Goal: Task Accomplishment & Management: Manage account settings

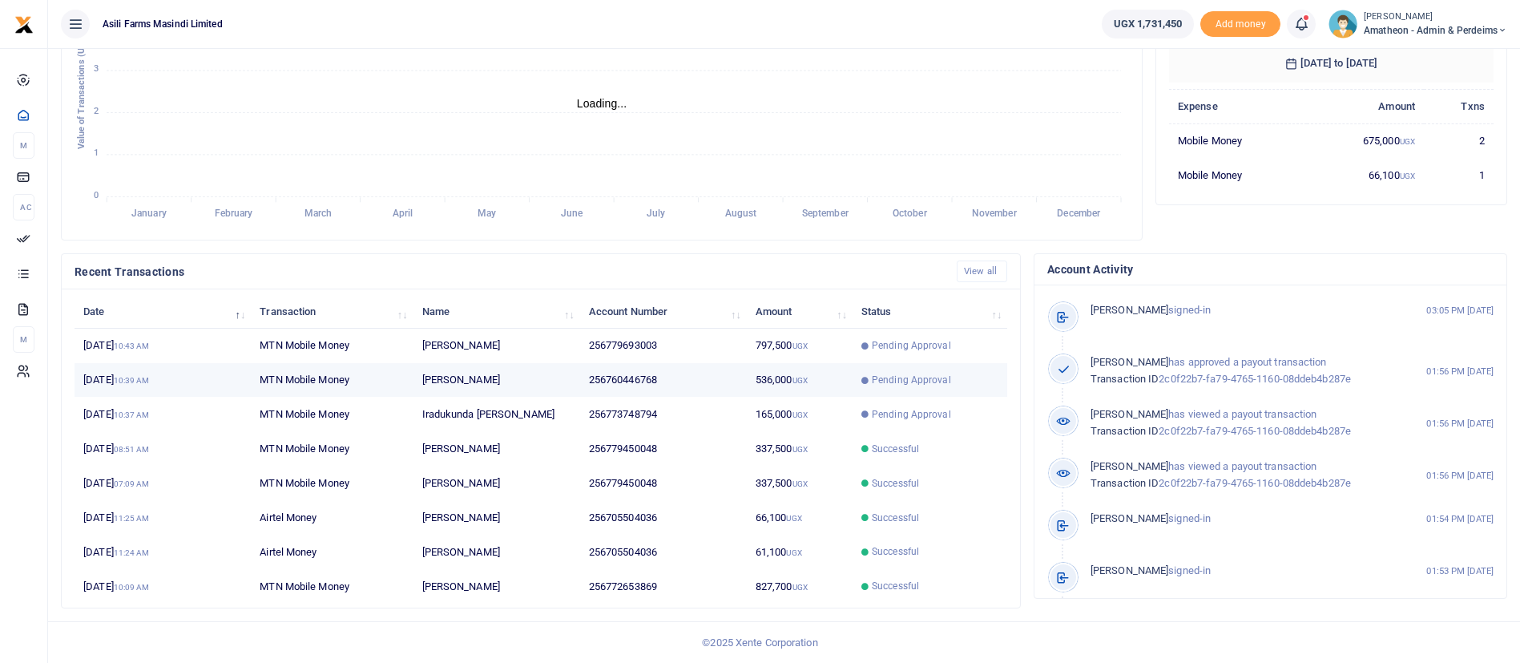
scroll to position [19, 19]
click at [857, 390] on td "Pending Approval" at bounding box center [929, 380] width 155 height 34
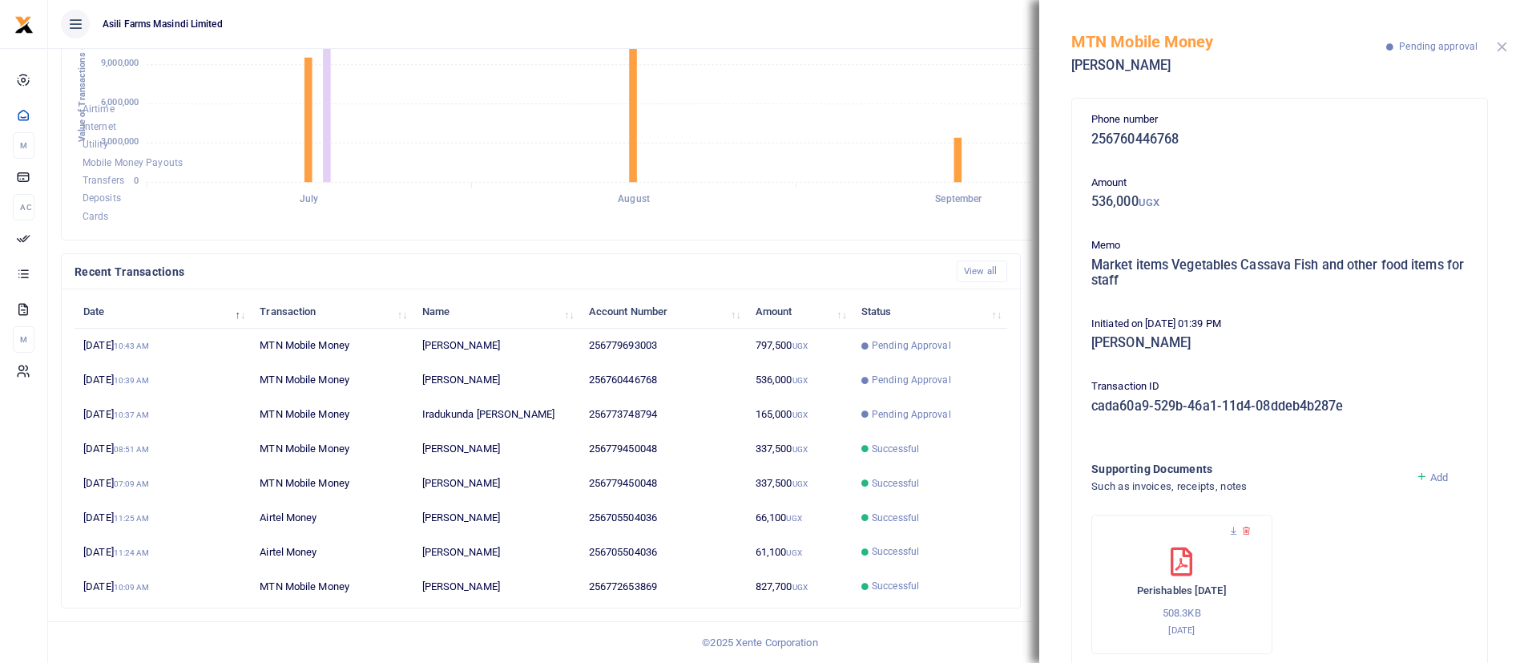
click at [1501, 48] on button "Close" at bounding box center [1502, 47] width 10 height 10
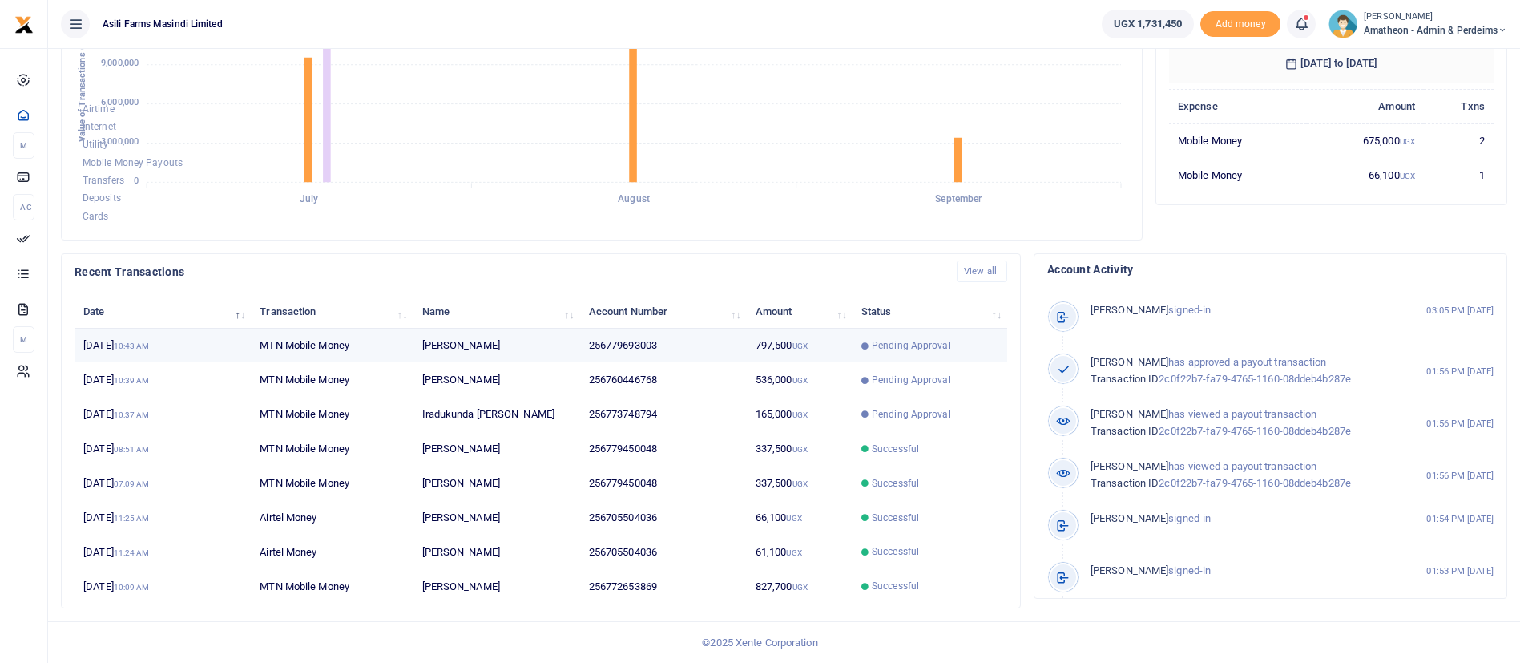
click at [866, 338] on span "Pending Approval" at bounding box center [929, 345] width 137 height 14
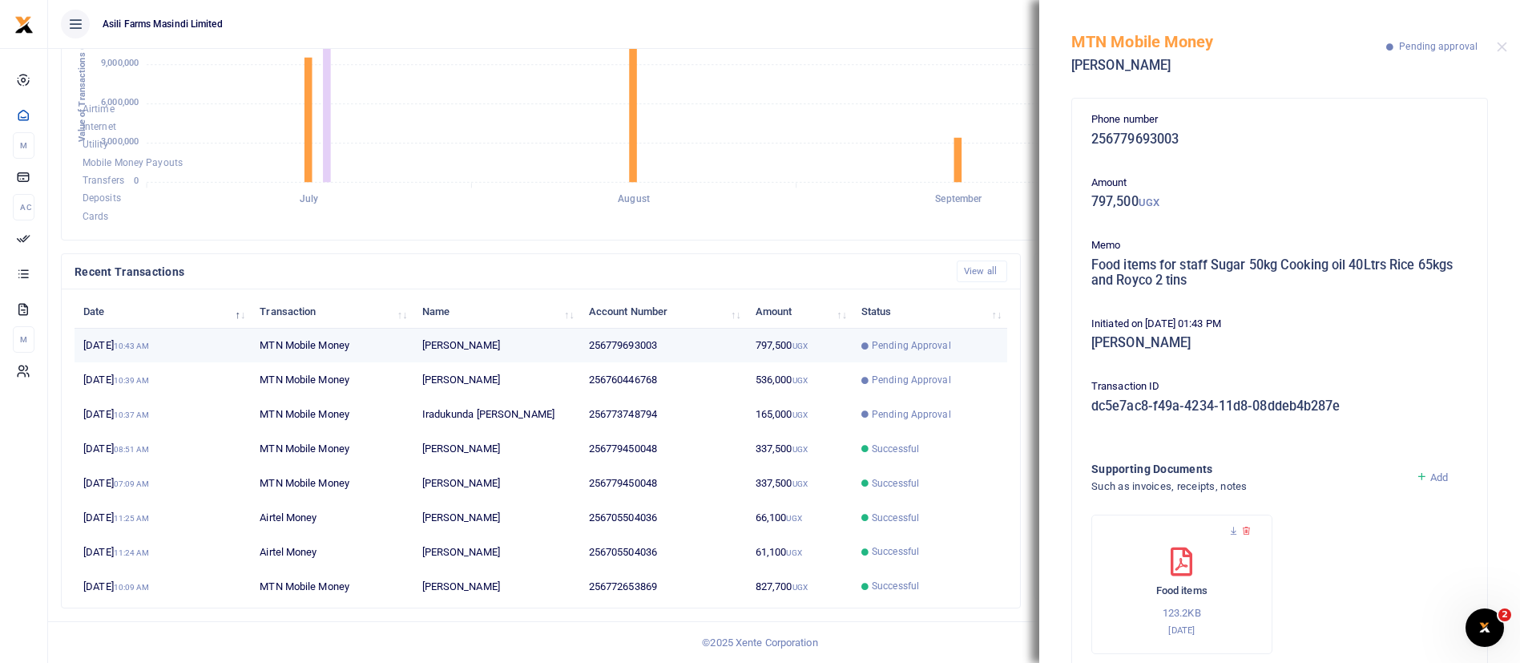
scroll to position [0, 0]
click at [1501, 49] on button "Close" at bounding box center [1502, 47] width 10 height 10
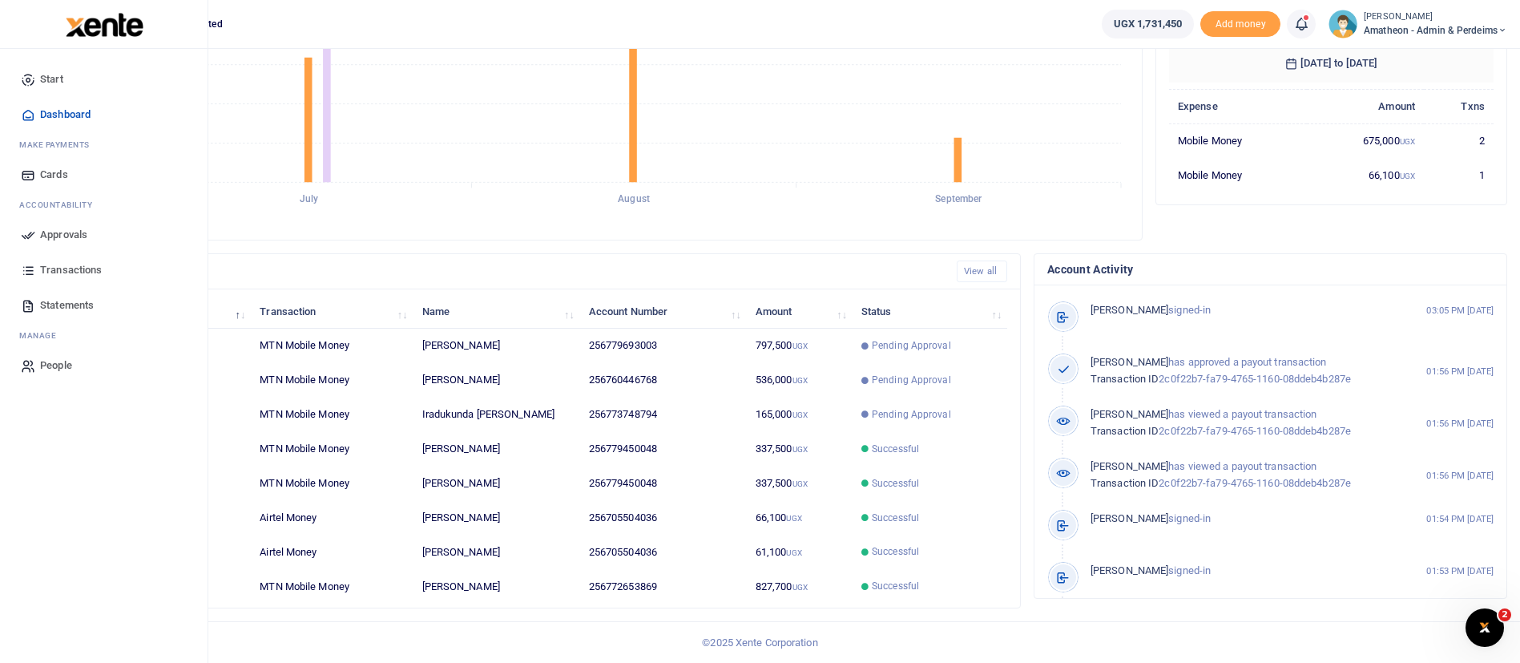
click at [59, 233] on span "Approvals" at bounding box center [63, 235] width 47 height 16
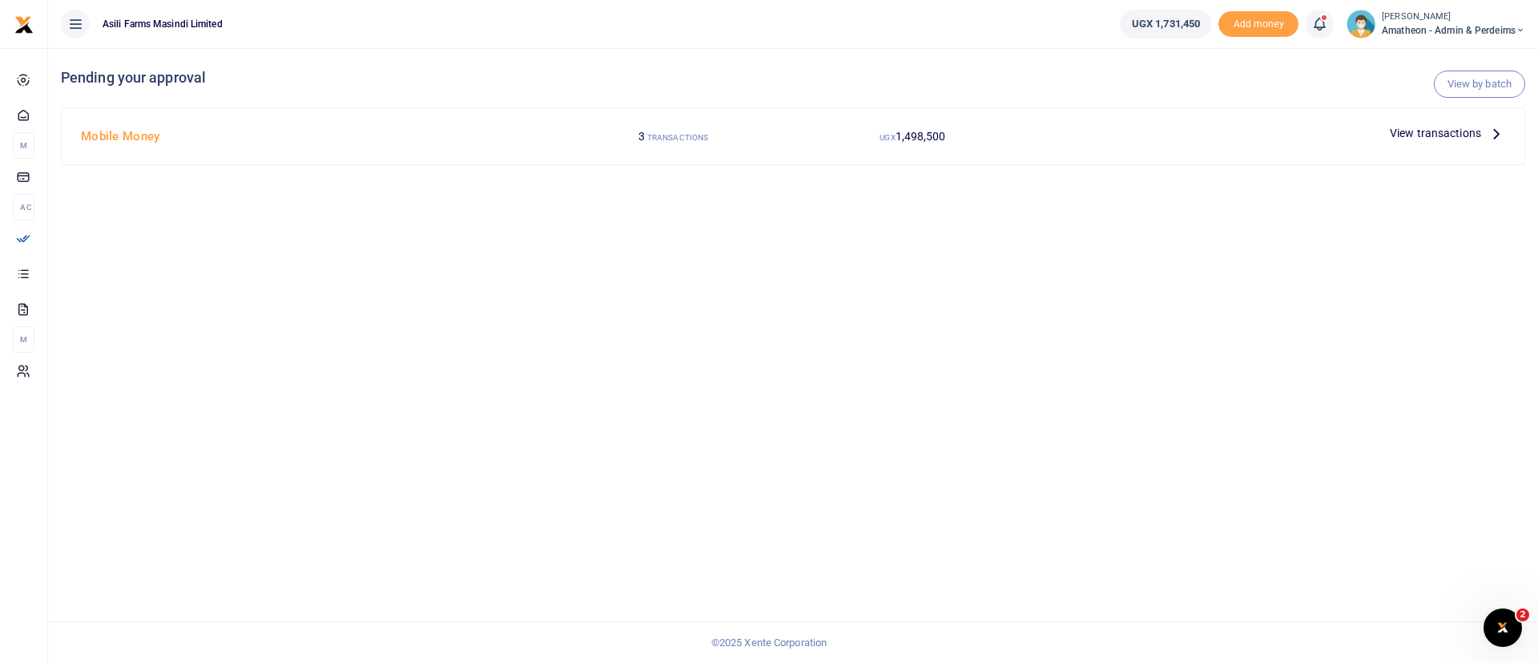
click at [1436, 135] on span "View transactions" at bounding box center [1435, 133] width 91 height 18
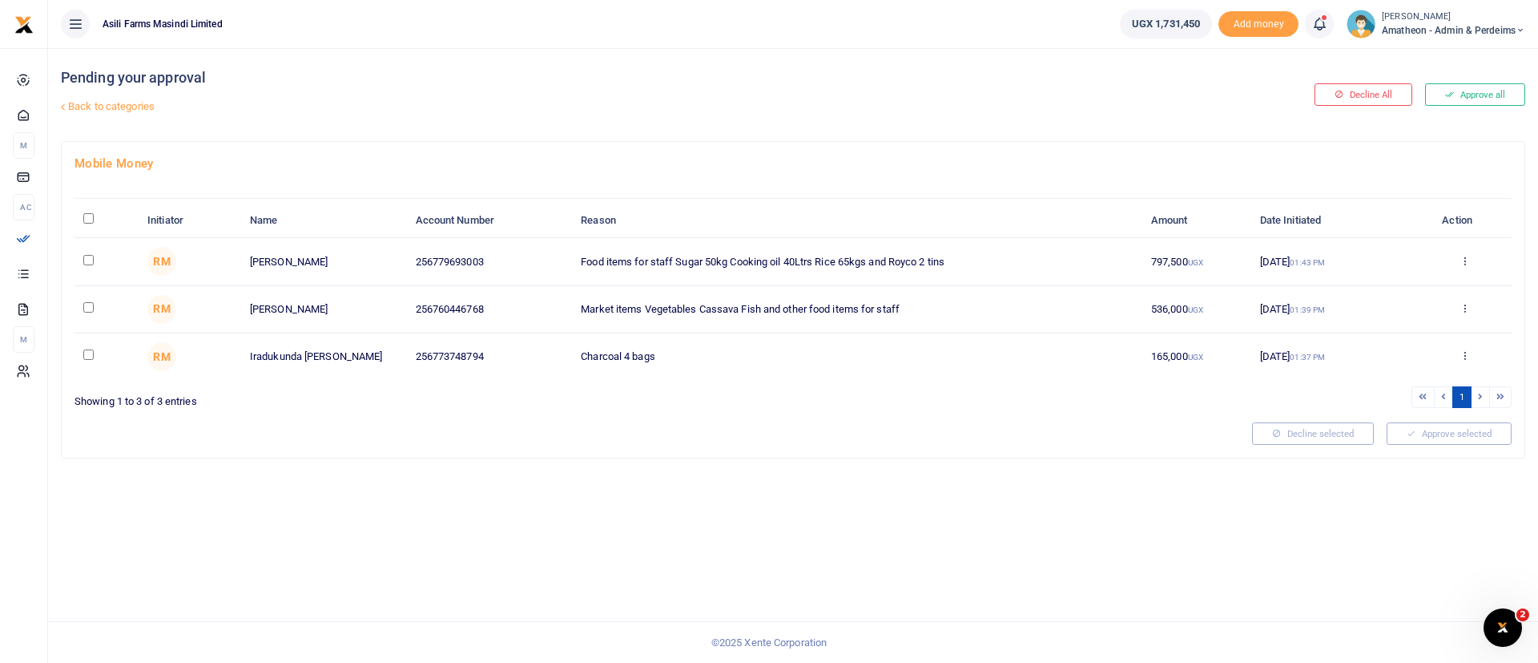
click at [83, 219] on input "\a \a : activate to sort column descending" at bounding box center [88, 218] width 10 height 10
checkbox input "true"
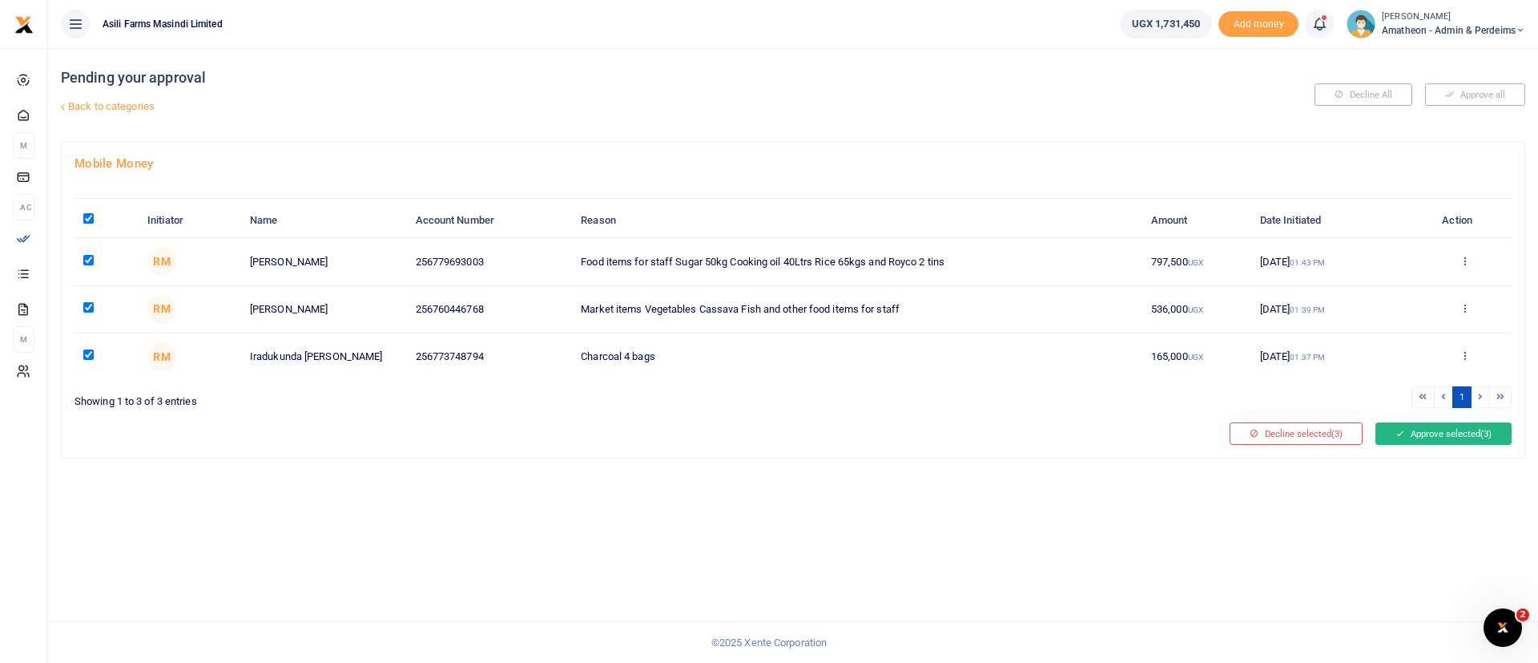
click at [1448, 422] on button "Approve selected (3)" at bounding box center [1444, 433] width 136 height 22
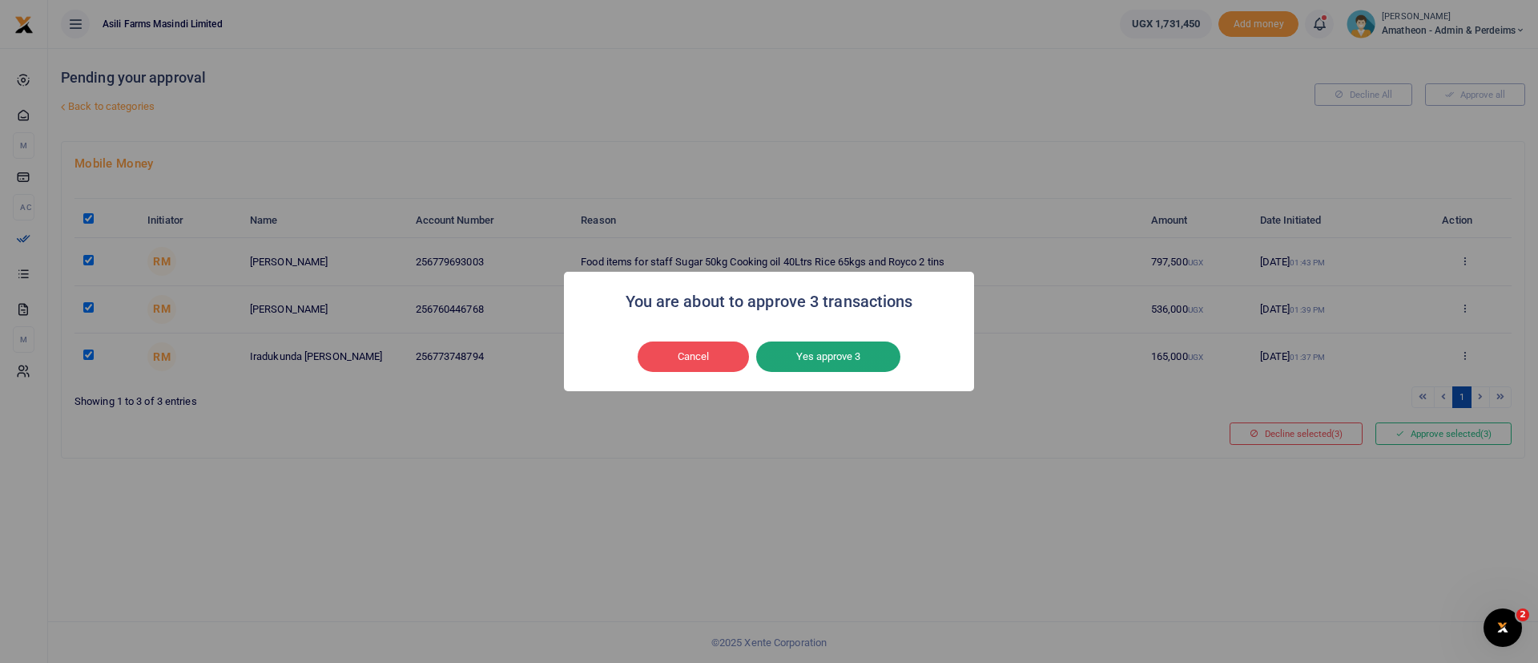
click at [893, 353] on button "Yes approve 3" at bounding box center [828, 356] width 144 height 30
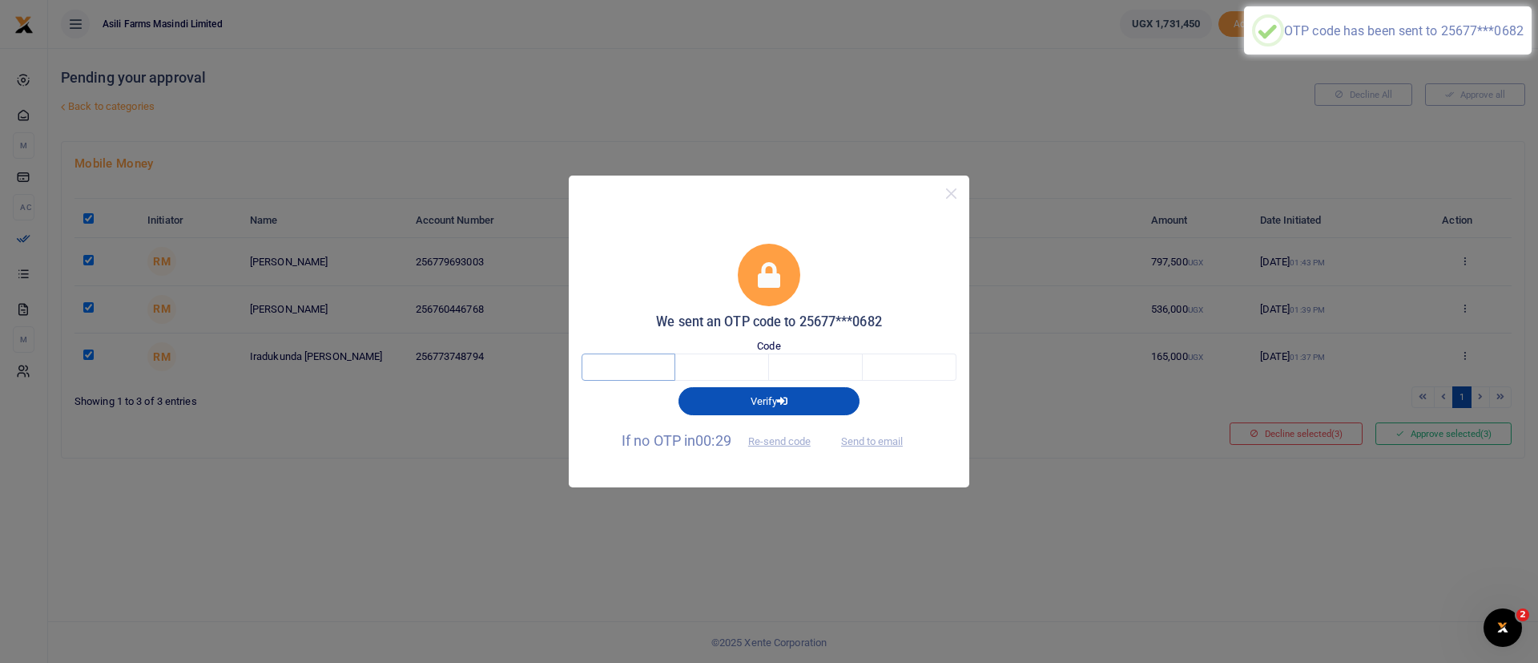
click at [623, 363] on input "text" at bounding box center [629, 366] width 94 height 27
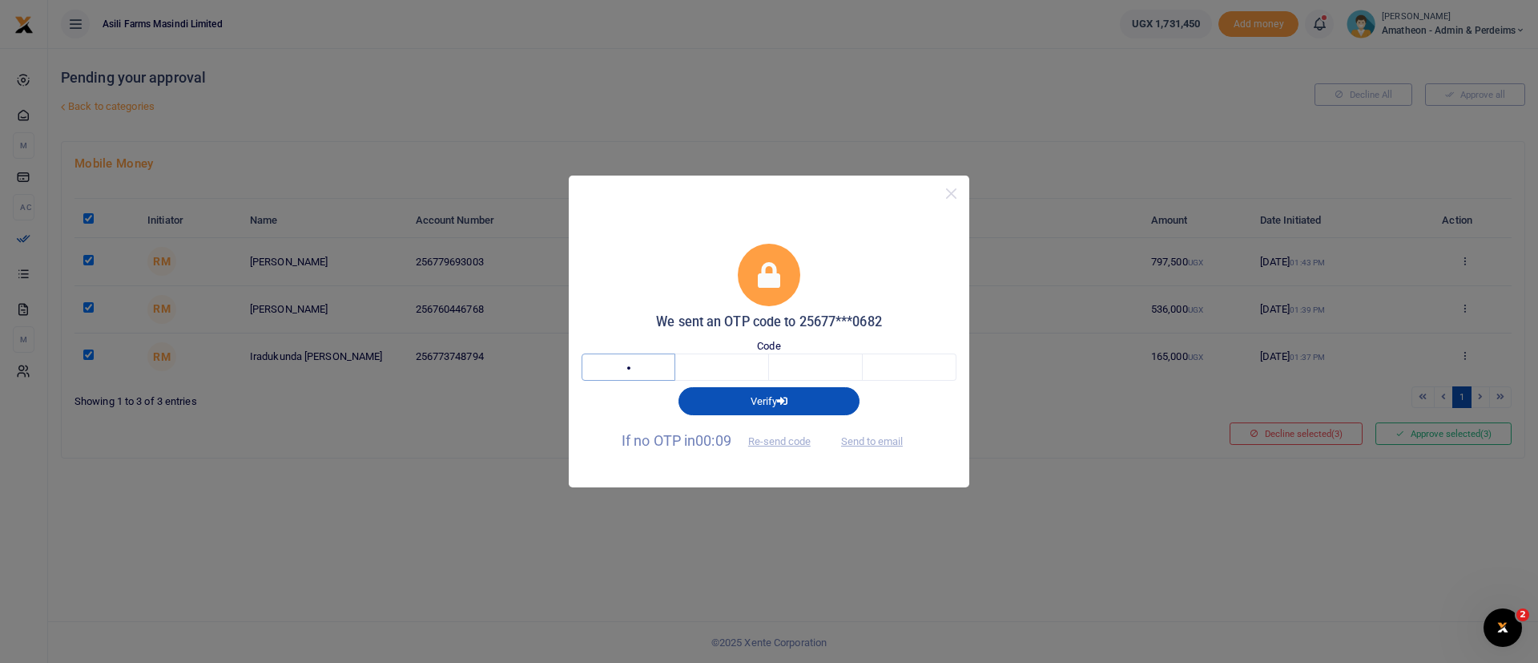
type input "9"
type input "7"
type input "2"
type input "1"
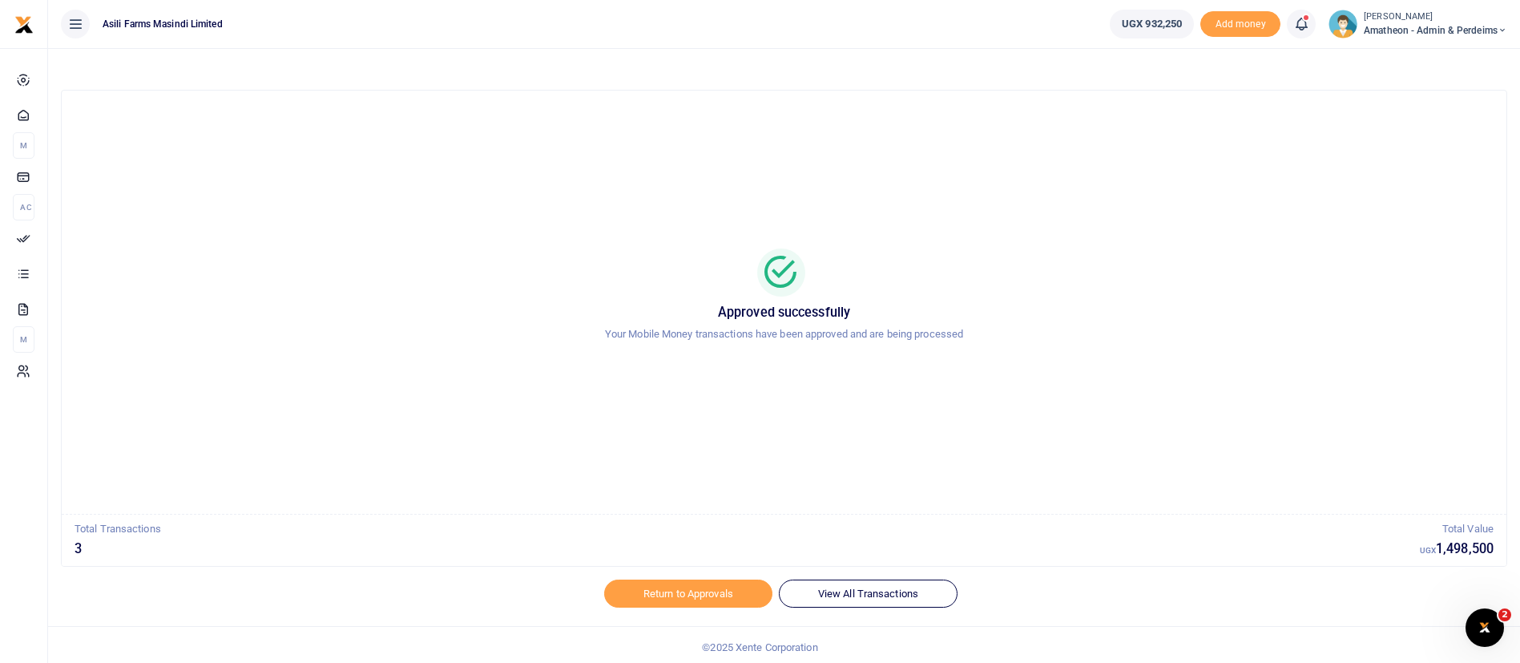
click at [1390, 26] on span "Amatheon - Admin & Perdeims" at bounding box center [1435, 30] width 143 height 14
click at [1416, 59] on link "Switch accounts" at bounding box center [1446, 58] width 127 height 22
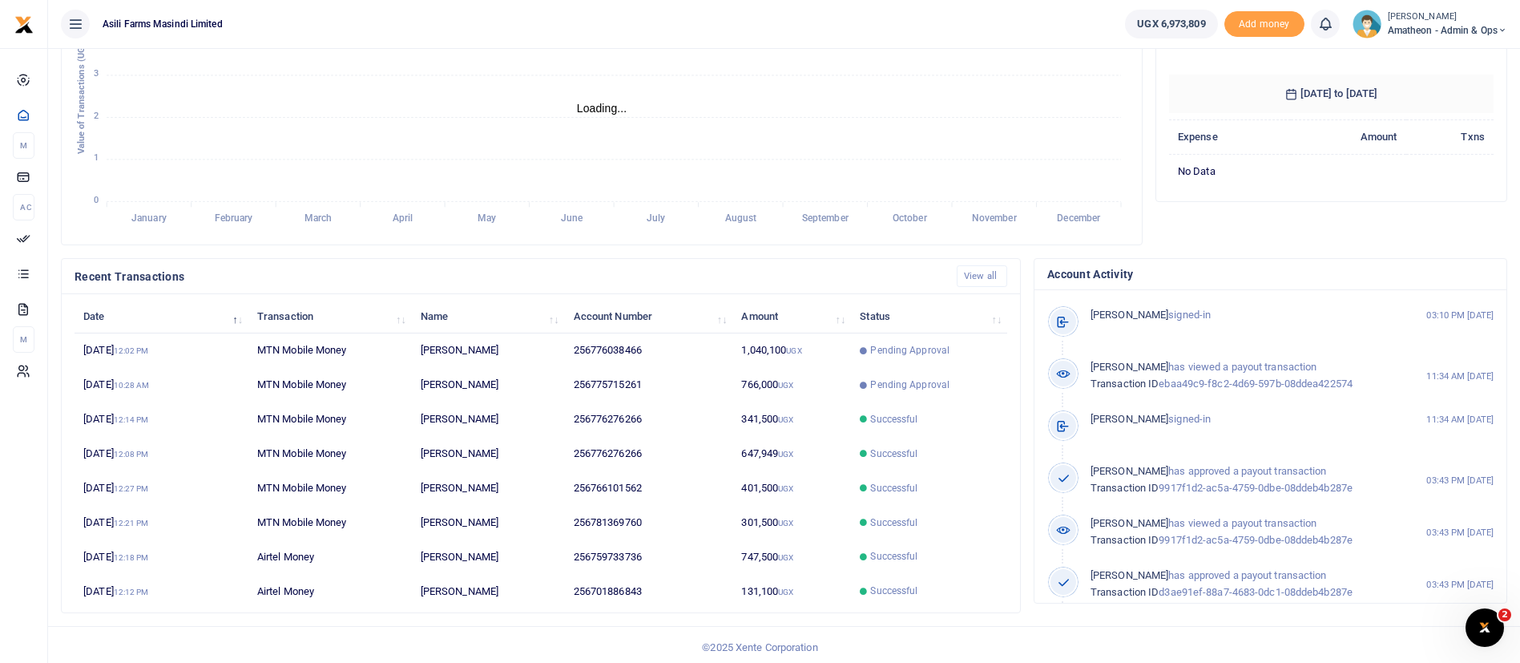
scroll to position [295, 0]
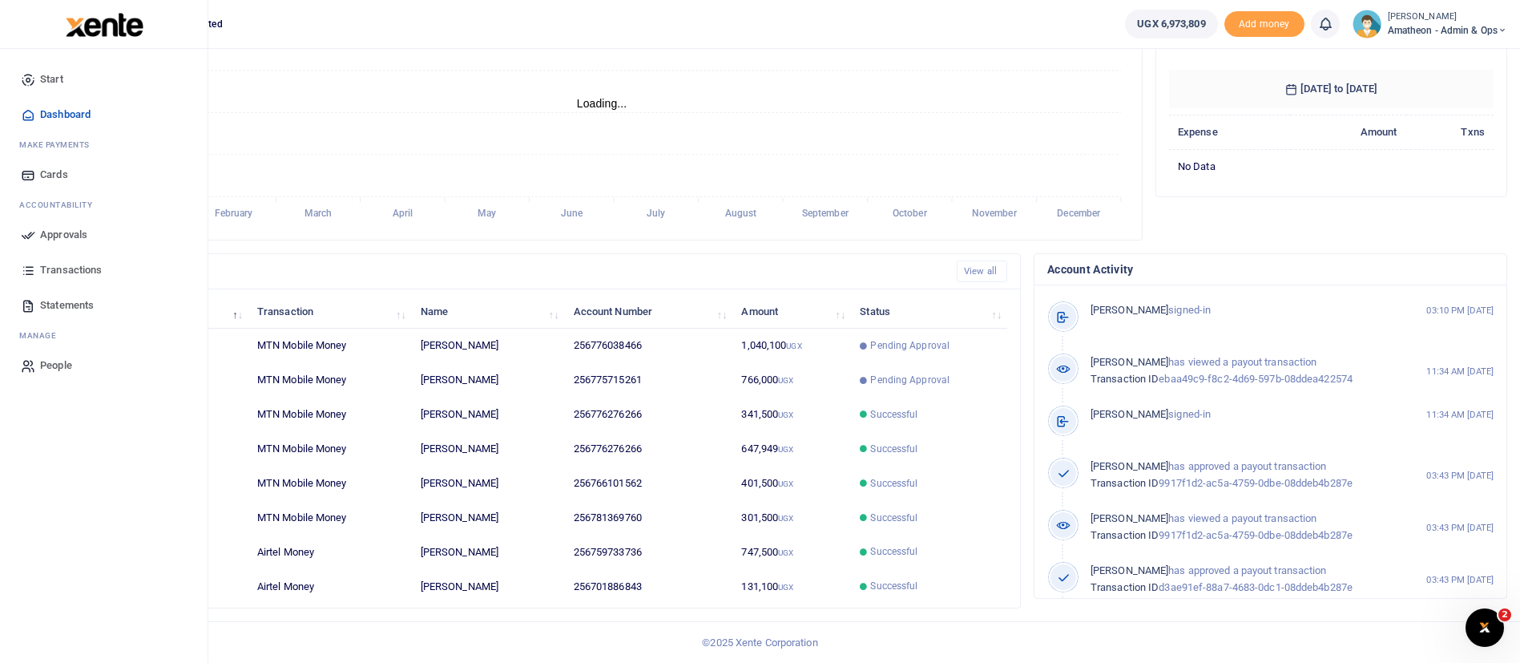
click at [84, 228] on span "Approvals" at bounding box center [63, 235] width 47 height 16
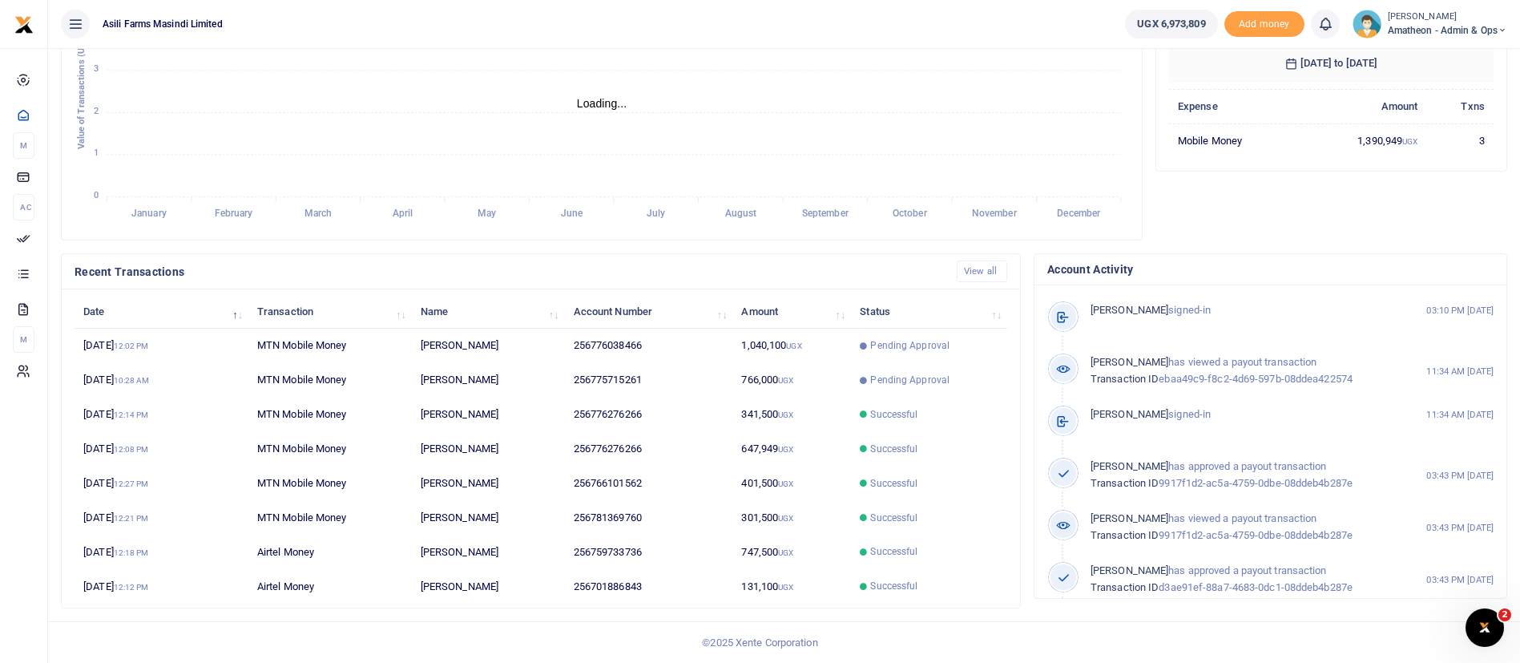
scroll to position [19, 19]
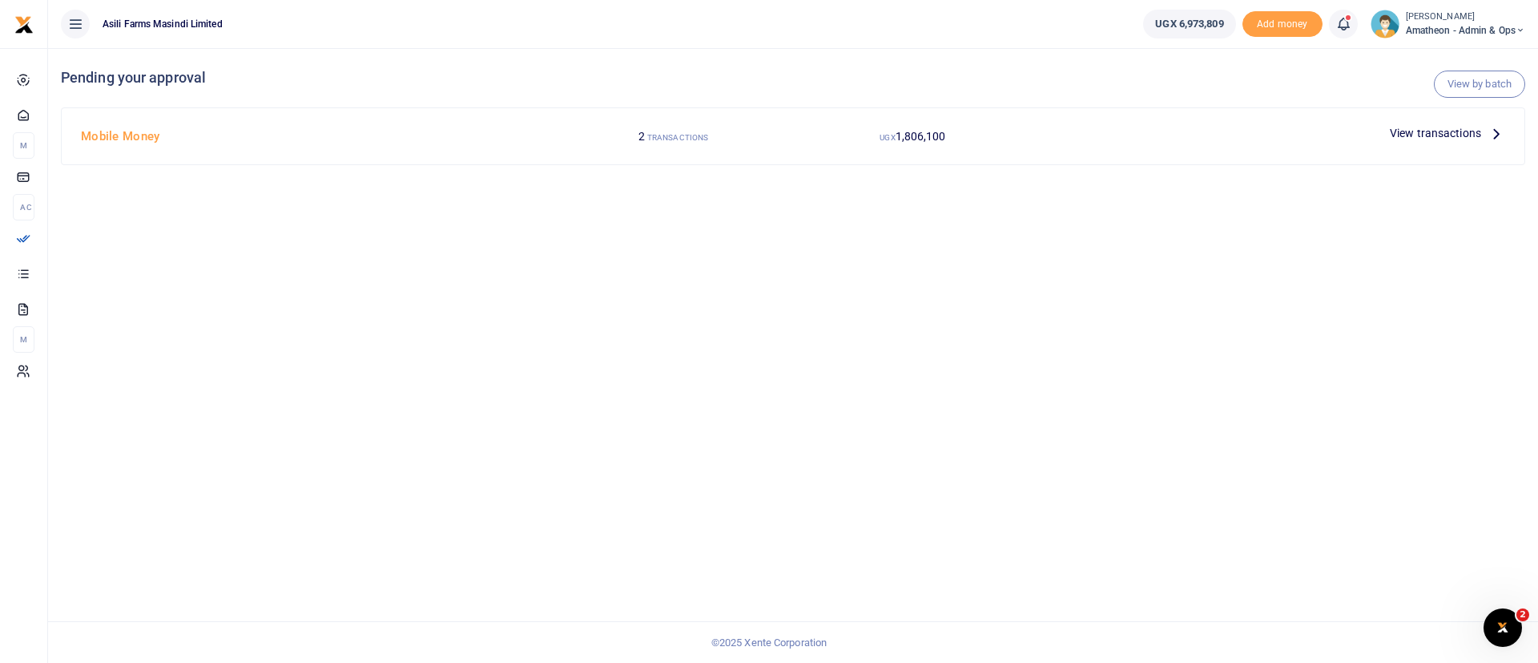
click at [1428, 124] on span "View transactions" at bounding box center [1435, 133] width 91 height 18
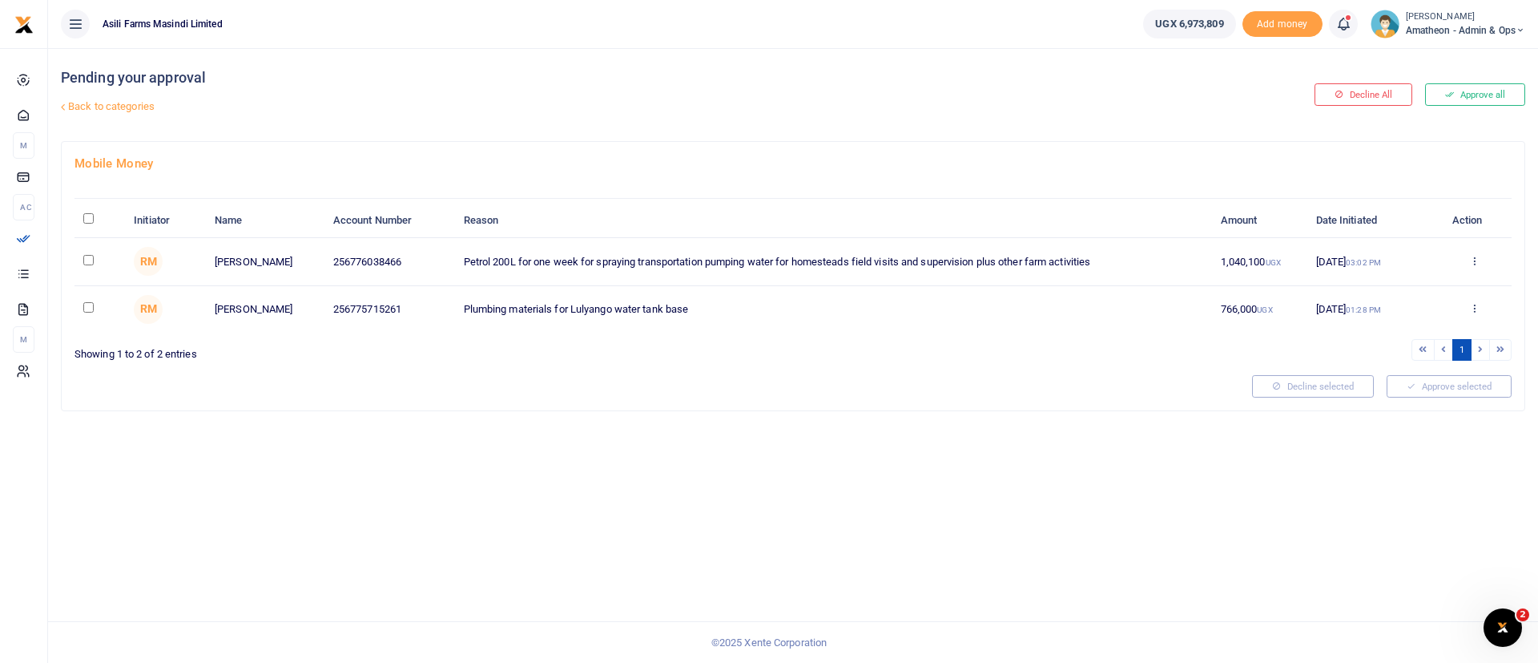
click at [83, 216] on input "\a \a : activate to sort column descending" at bounding box center [88, 218] width 10 height 10
checkbox input "true"
click at [1467, 386] on button "Approve selected (2)" at bounding box center [1444, 386] width 136 height 22
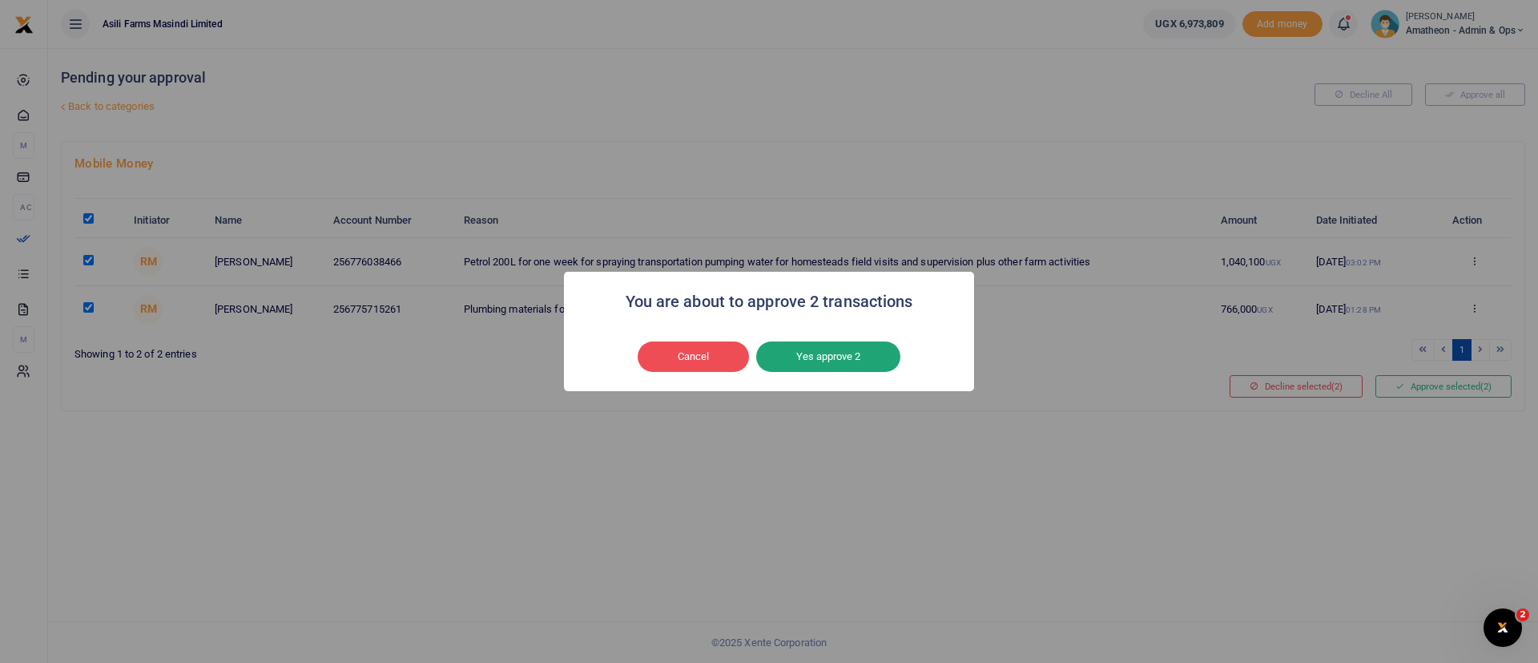
click at [889, 362] on button "Yes approve 2" at bounding box center [828, 356] width 144 height 30
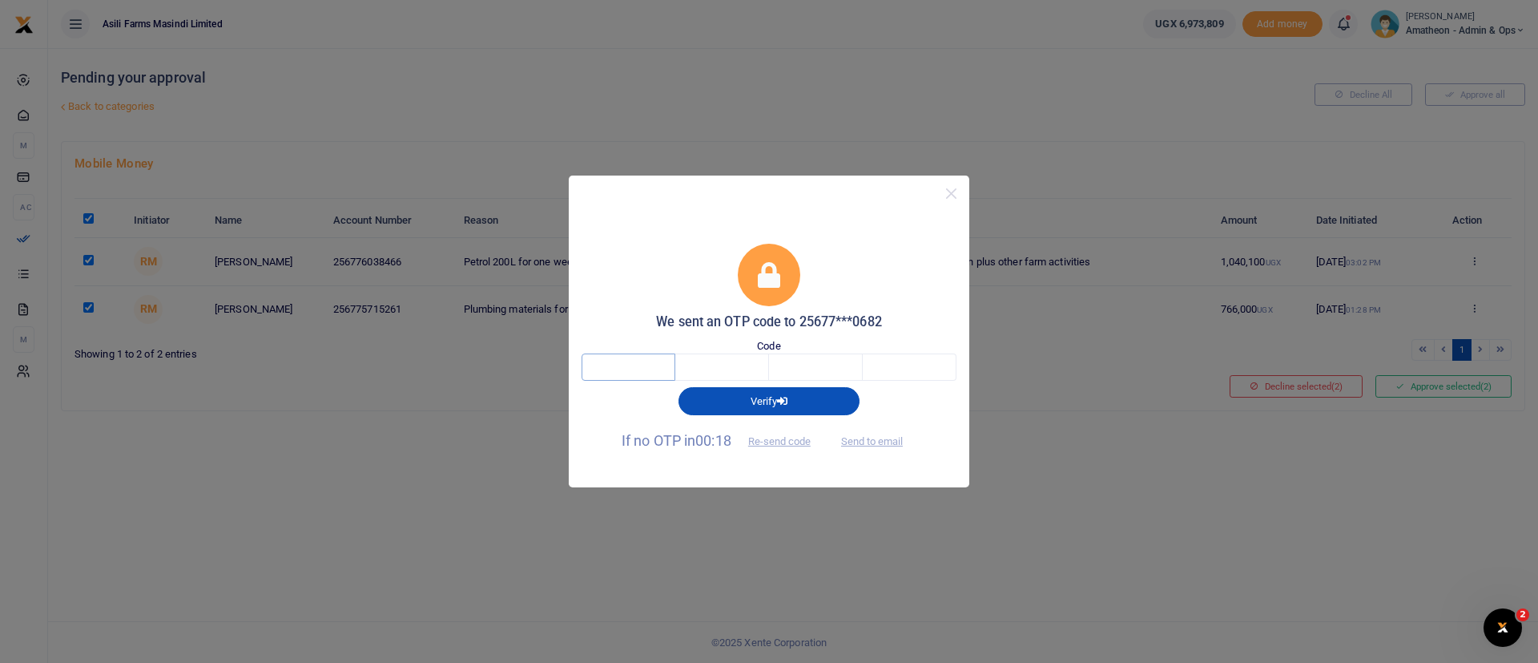
click at [647, 374] on input "text" at bounding box center [629, 366] width 94 height 27
type input "3"
type input "7"
type input "4"
type input "8"
